Goal: Task Accomplishment & Management: Manage account settings

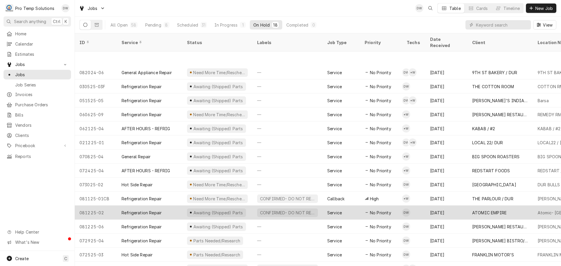
scroll to position [35, 0]
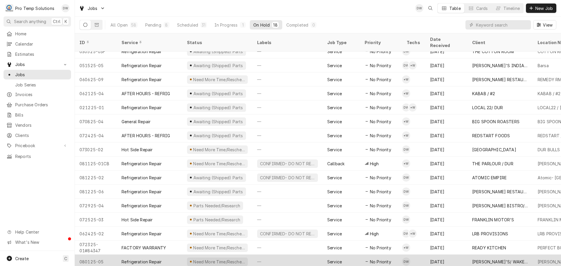
click at [281, 255] on div "—" at bounding box center [287, 262] width 70 height 14
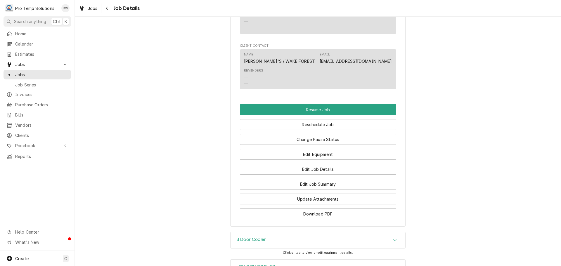
scroll to position [555, 0]
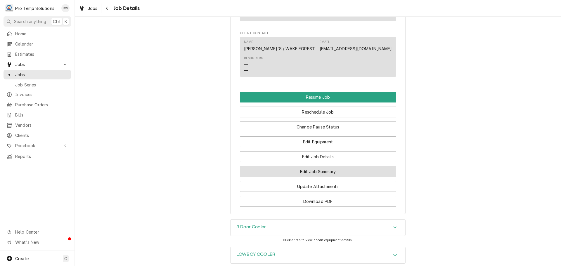
click at [309, 177] on button "Edit Job Summary" at bounding box center [318, 171] width 156 height 11
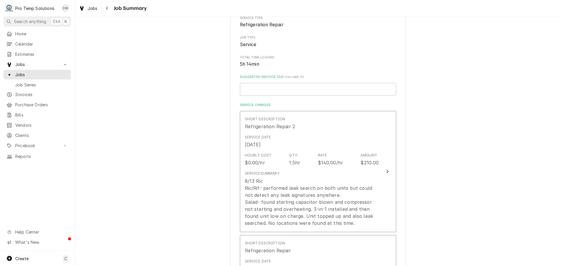
scroll to position [88, 0]
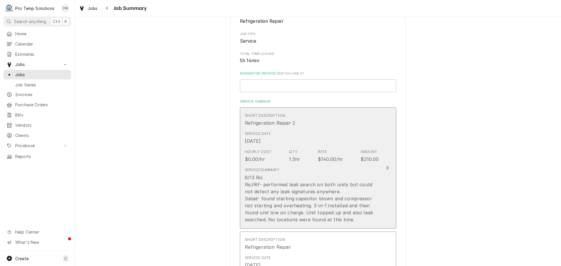
click at [383, 165] on div "Update Line Item" at bounding box center [387, 167] width 8 height 7
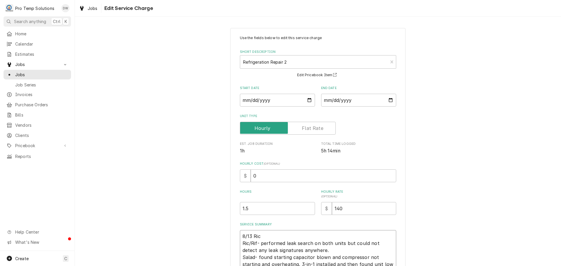
click at [273, 237] on textarea "8/13 Ric Ric/Rif- performed leak search on both units but could not detect any …" at bounding box center [318, 257] width 156 height 54
type textarea "x"
type textarea "8/13 Ric Ric/Rif- performed leak search on both units but could not detect any …"
type textarea "x"
type textarea "8/13 Ric 2 Ric/Rif- performed leak search on both units but could not detect an…"
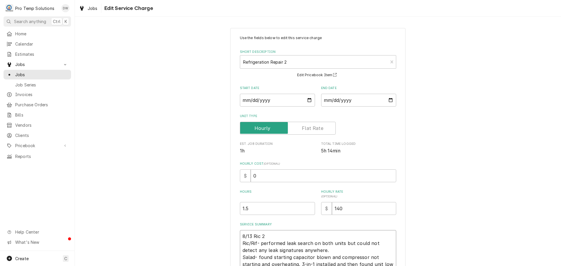
type textarea "x"
type textarea "8/13 Ric 21 Ric/Rif- performed leak search on both units but could not detect a…"
type textarea "x"
type textarea "8/13 Ric 215 Ric/Rif- performed leak search on both units but could not detect …"
type textarea "x"
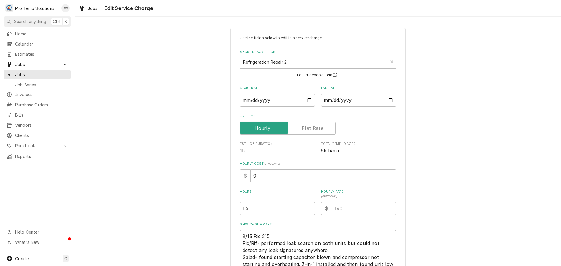
type textarea "8/13 Ric 215- Ric/Rif- performed leak search on both units but could not detect…"
type textarea "x"
type textarea "8/13 Ric 215-3 Ric/Rif- performed leak search on both units but could not detec…"
type textarea "x"
type textarea "8/13 Ric 215-35 Ric/Rif- performed leak search on both units but could not dete…"
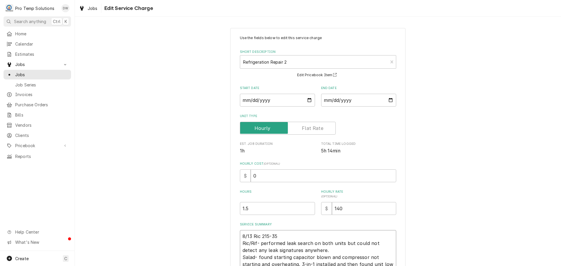
type textarea "x"
type textarea "8/13 Ric 215-350 Ric/Rif- performed leak search on both units but could not det…"
type textarea "x"
type textarea "8/13 Ric 215-350 Ric/Rif- performed leak search on both units but could not det…"
type textarea "x"
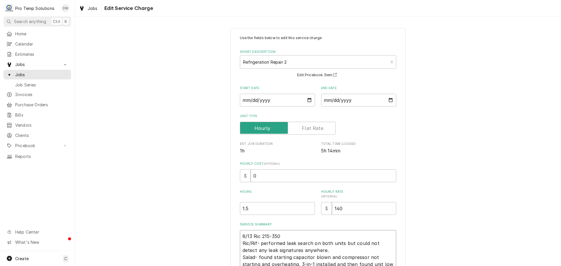
type textarea "8/13 Ric 215-350 K Ric/Rif- performed leak search on both units but could not d…"
type textarea "x"
type textarea "8/13 Ric 215-350 KO Ric/Rif- performed leak search on both units but could not …"
type textarea "x"
type textarea "8/13 Ric 215-350 KOT Ric/Rif- performed leak search on both units but could not…"
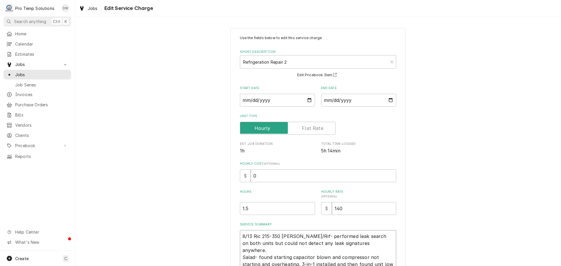
type textarea "x"
type textarea "8/13 Ric 215-350 KOTY Ric/Rif- performed leak search on both units but could no…"
type textarea "x"
type textarea "8/13 Ric 215-350 KOTY Ric/Rif- performed leak search on both units but could no…"
type textarea "x"
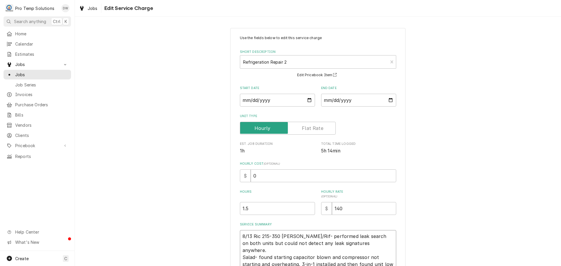
type textarea "8/13 Ric 215-350 KOTY Ric/Rif- performed leak search on both units but could no…"
type textarea "x"
type textarea "8/13 Ric 215-350 KOTY ( Ric/Rif- performed leak search on both units but could …"
type textarea "x"
type textarea "8/13 Ric 215-350 KOTY ( Ric/Rif- performed leak search on both units but could …"
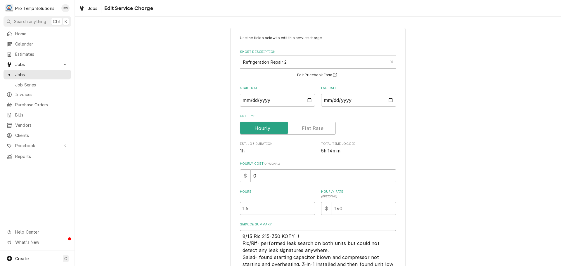
type textarea "x"
type textarea "8/13 Ric 215-350 KOTY ( O Ric/Rif- performed leak search on both units but coul…"
type textarea "x"
type textarea "8/13 Ric 215-350 KOTY ( ON Ric/Rif- performed leak search on both units but cou…"
type textarea "x"
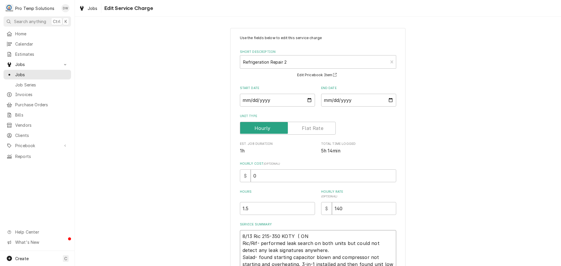
type textarea "8/13 Ric 215-350 KOTY ( ON Ric/Rif- performed leak search on both units but cou…"
type textarea "x"
type textarea "8/13 Ric 215-350 KOTY ( ON S Ric/Rif- performed leak search on both units but c…"
type textarea "x"
type textarea "8/13 Ric 215-350 KOTY ( ON SI Ric/Rif- performed leak search on both units but …"
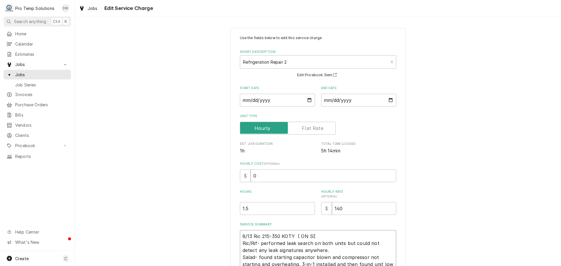
type textarea "x"
type textarea "8/13 Ric 215-350 KOTY ( ON SIT Ric/Rif- performed leak search on both units but…"
type textarea "x"
type textarea "8/13 Ric 215-350 KOTY ( ON SITE Ric/Rif- performed leak search on both units bu…"
type textarea "x"
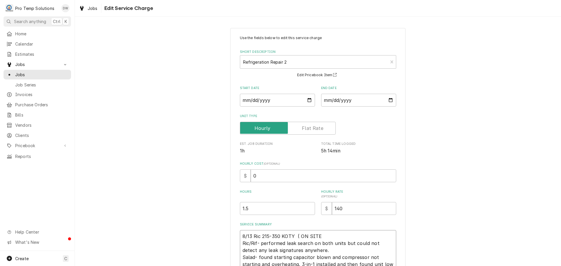
type textarea "8/13 Ric 215-350 KOTY ( ON SITE Ric/Rif- performed leak search on both units bu…"
type textarea "x"
type textarea "8/13 Ric 215-350 KOTY ( ON SITE 2 Ric/Rif- performed leak search on both units …"
type textarea "x"
type textarea "8/13 Ric 215-350 KOTY ( ON SITE 21 Ric/Rif- performed leak search on both units…"
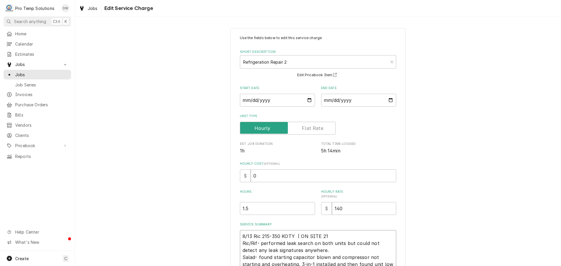
type textarea "x"
type textarea "8/13 Ric 215-350 KOTY ( ON SITE 215 Ric/Rif- performed leak search on both unit…"
type textarea "x"
type textarea "8/13 Ric 215-350 KOTY ( ON SITE 215- Ric/Rif- performed leak search on both uni…"
type textarea "x"
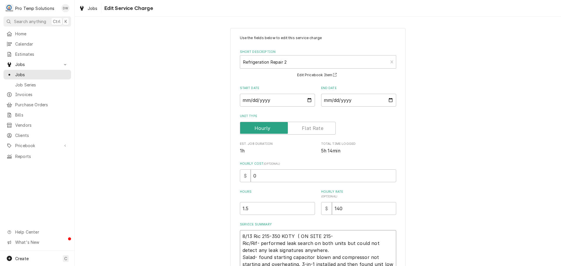
type textarea "8/13 Ric 215-350 KOTY ( ON SITE 215-4 Ric/Rif- performed leak search on both un…"
type textarea "x"
type textarea "8/13 Ric 215-350 KOTY ( ON SITE 215-41 Ric/Rif- performed leak search on both u…"
type textarea "x"
type textarea "8/13 Ric 215-350 KOTY ( ON SITE 215-410 Ric/Rif- performed leak search on both …"
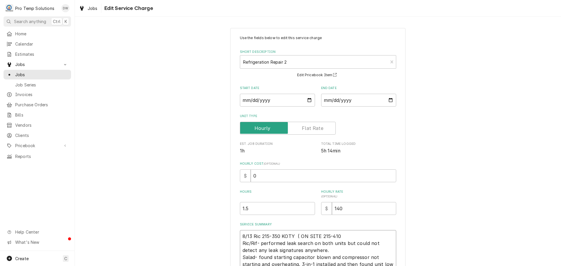
type textarea "x"
type textarea "8/13 Ric 215-350 KOTY ( ON SITE 215-410) Ric/Rif- performed leak search on both…"
type textarea "x"
type textarea "8/13 Ric 215-350 KOTY ( ON SITE 215-410 Ric/Rif- performed leak search on both …"
type textarea "x"
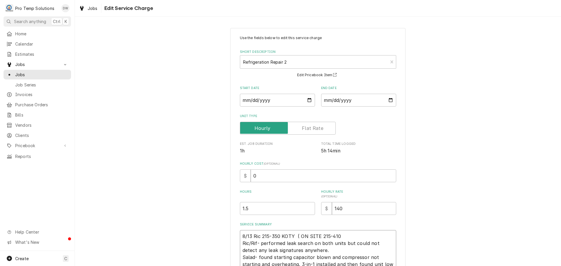
type textarea "8/13 Ric 215-350 KOTY ( ON SITE 215-410? Ric/Rif- performed leak search on both…"
type textarea "x"
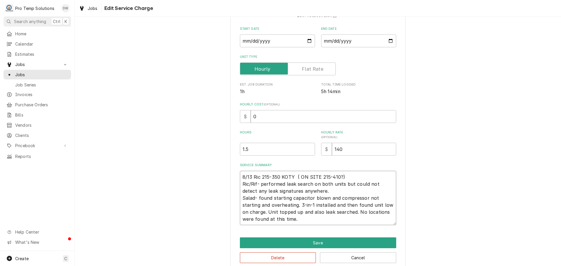
scroll to position [69, 0]
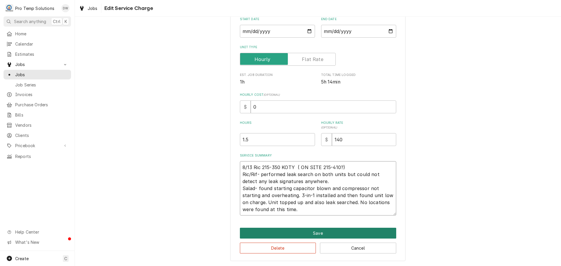
type textarea "8/13 Ric 215-350 KOTY ( ON SITE 215-410?) Ric/Rif- performed leak search on bot…"
click at [312, 234] on button "Save" at bounding box center [318, 233] width 156 height 11
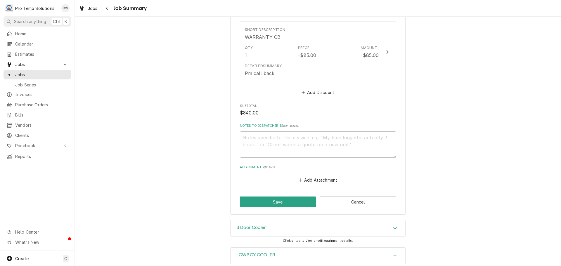
scroll to position [799, 0]
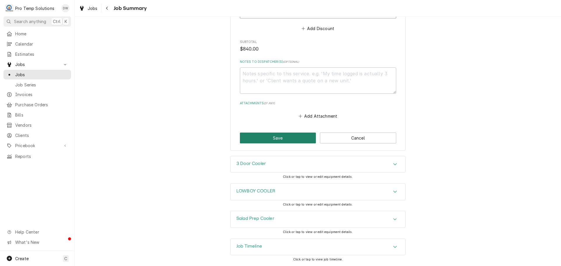
click at [279, 135] on button "Save" at bounding box center [278, 138] width 76 height 11
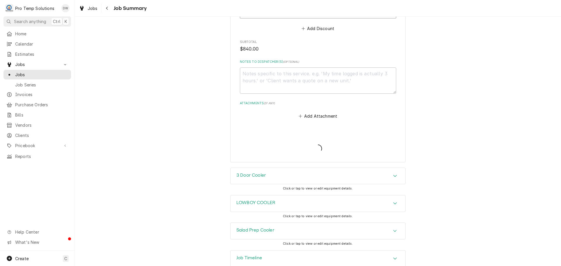
type textarea "x"
